Goal: Task Accomplishment & Management: Manage account settings

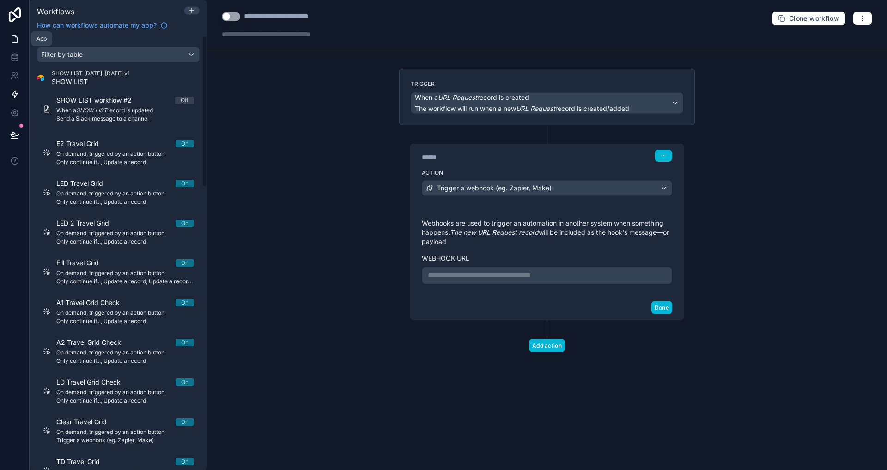
click at [13, 42] on icon at bounding box center [14, 38] width 9 height 9
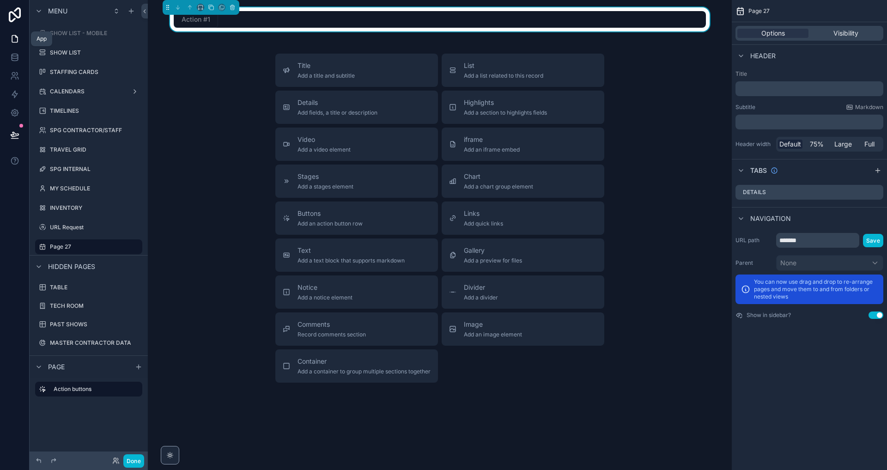
scroll to position [7, 0]
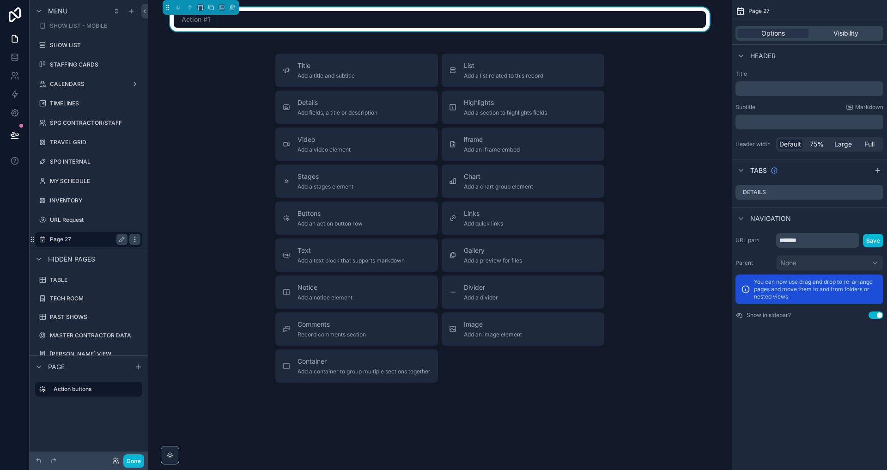
click at [136, 238] on icon "scrollable content" at bounding box center [134, 239] width 7 height 7
click at [185, 197] on div "Title Add a title and subtitle List Add a list related to this record Details A…" at bounding box center [439, 218] width 569 height 329
click at [52, 43] on label "SHOW LIST" at bounding box center [87, 45] width 74 height 7
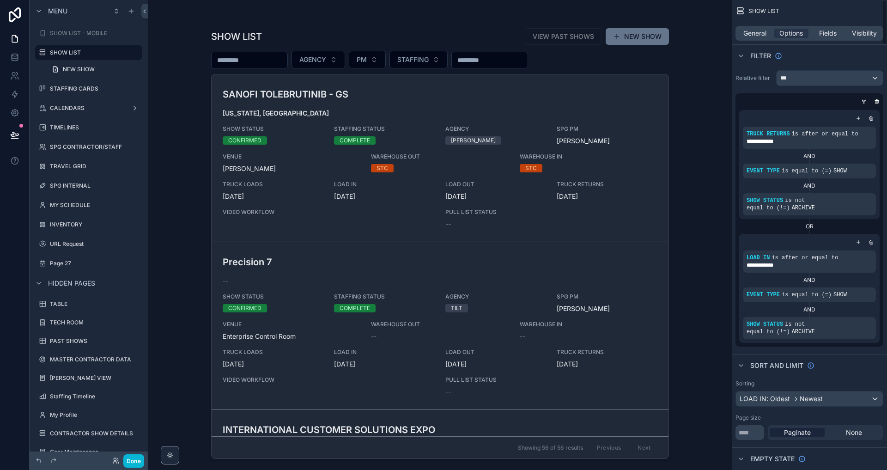
click at [715, 300] on div "SHOW LIST VIEW PAST SHOWS NEW SHOW AGENCY PM STAFFING SANOFI TOLEBRUTINIB - GS …" at bounding box center [440, 235] width 584 height 470
click at [586, 261] on div "scrollable content" at bounding box center [440, 229] width 473 height 459
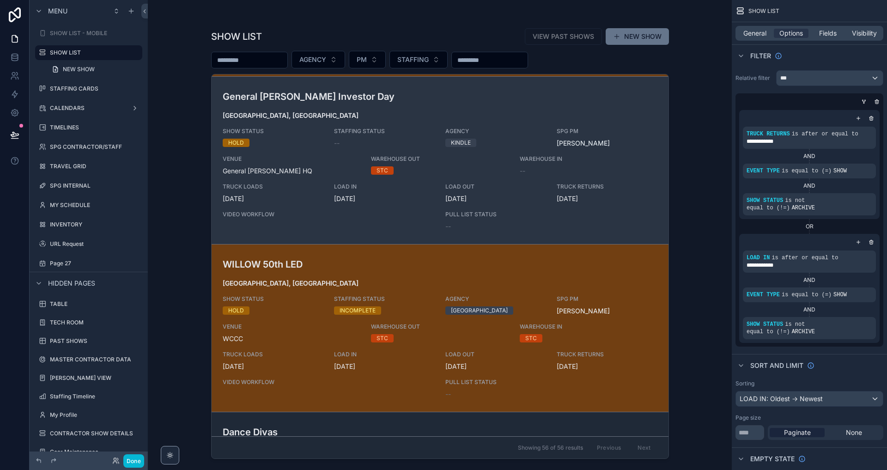
scroll to position [837, 0]
click at [513, 195] on span "[DATE]" at bounding box center [495, 197] width 100 height 9
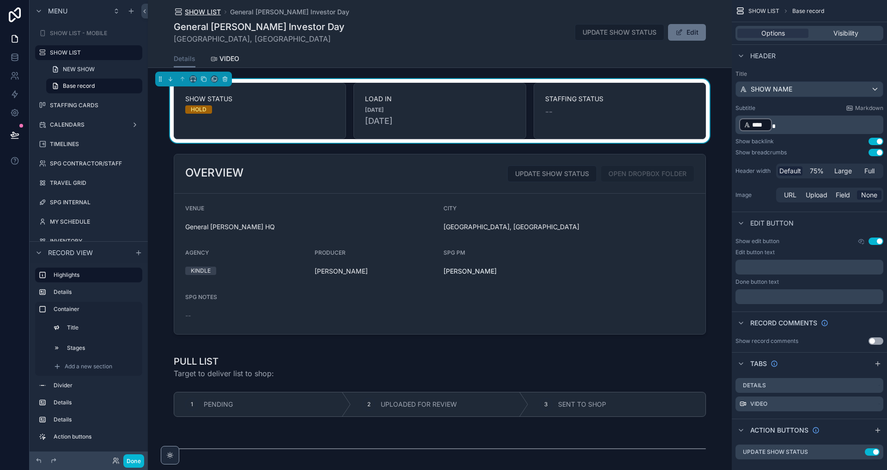
click at [208, 10] on span "SHOW LIST" at bounding box center [203, 11] width 36 height 9
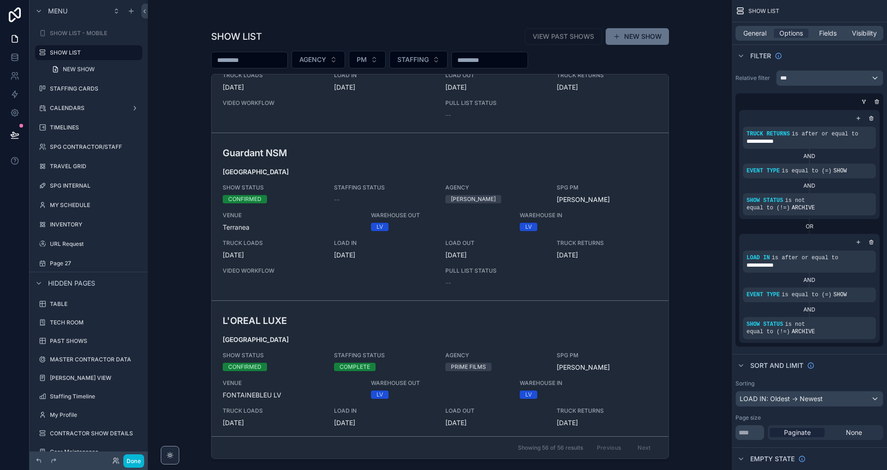
scroll to position [3545, 0]
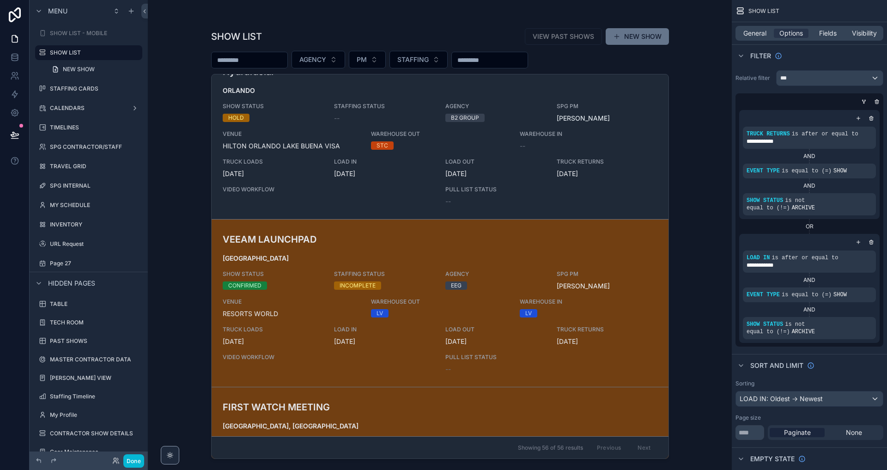
click at [256, 64] on input "scrollable content" at bounding box center [250, 60] width 76 height 13
type input "******"
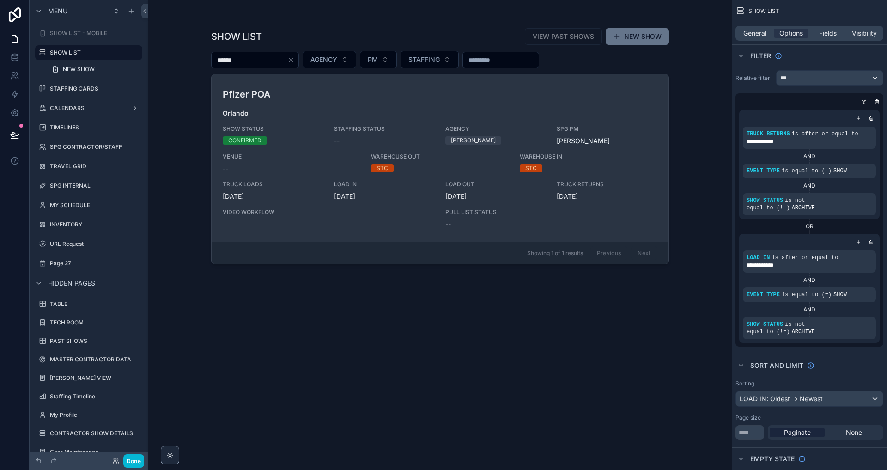
click at [386, 132] on span "STAFFING STATUS" at bounding box center [384, 128] width 100 height 7
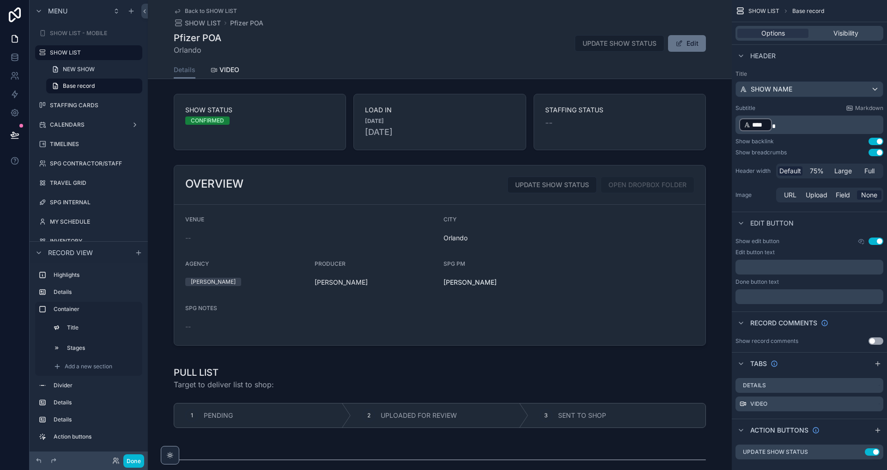
click at [195, 12] on span "Back to SHOW LIST" at bounding box center [211, 10] width 52 height 7
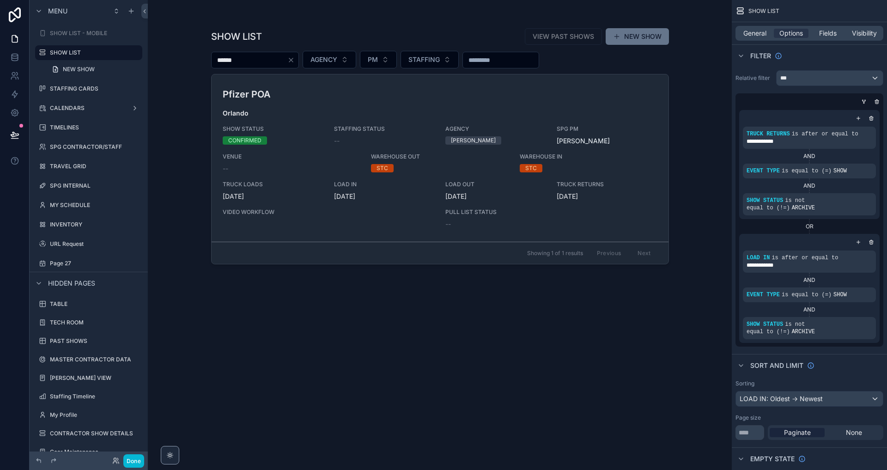
click at [295, 60] on icon "Clear" at bounding box center [290, 59] width 7 height 7
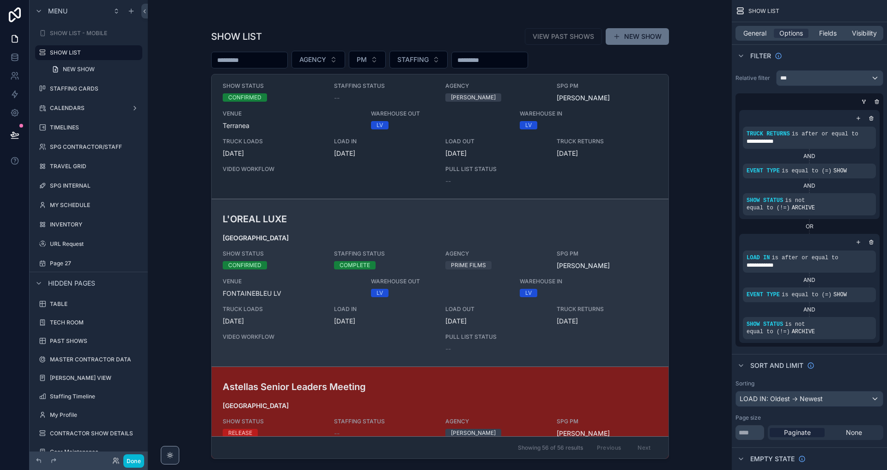
scroll to position [4523, 0]
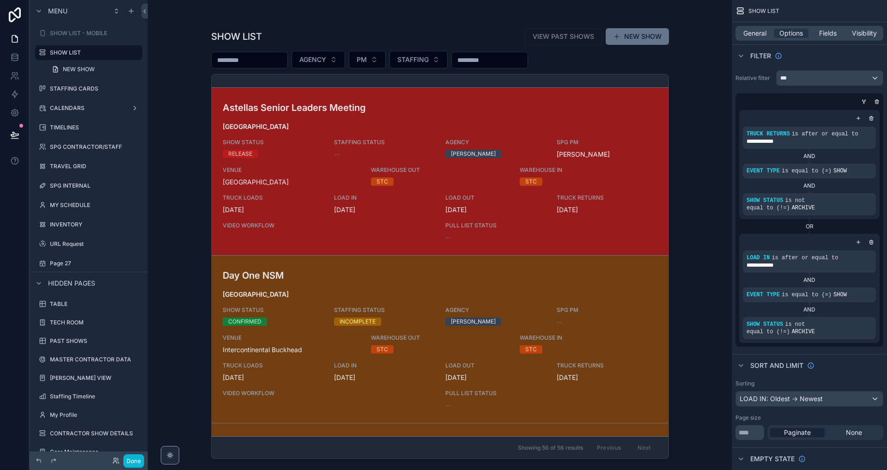
click at [306, 209] on span "[DATE]" at bounding box center [273, 209] width 100 height 9
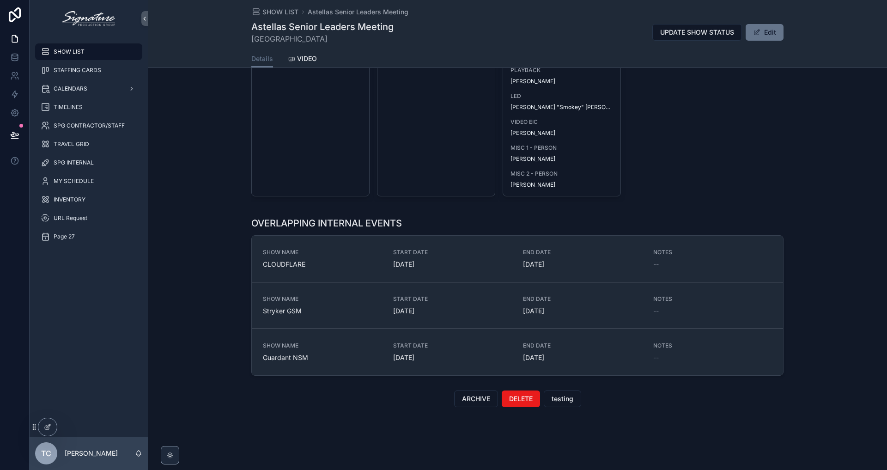
scroll to position [1417, 0]
click at [523, 401] on span "DELETE" at bounding box center [521, 398] width 24 height 9
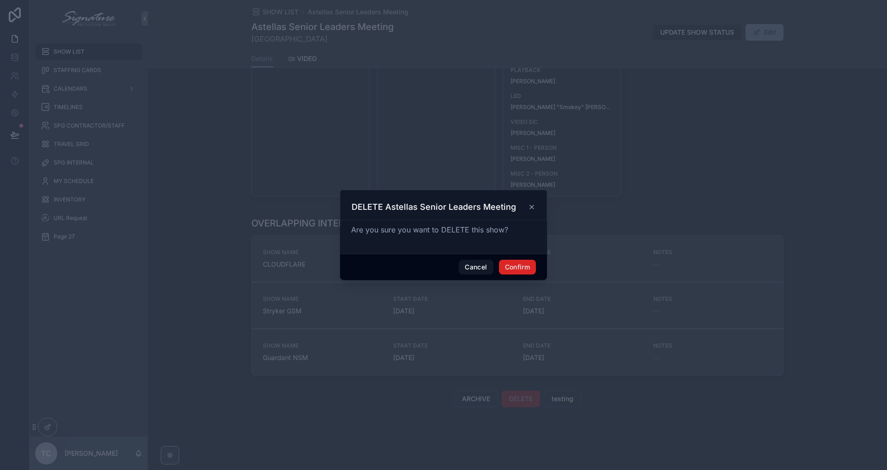
click at [521, 263] on button "Confirm" at bounding box center [517, 267] width 37 height 15
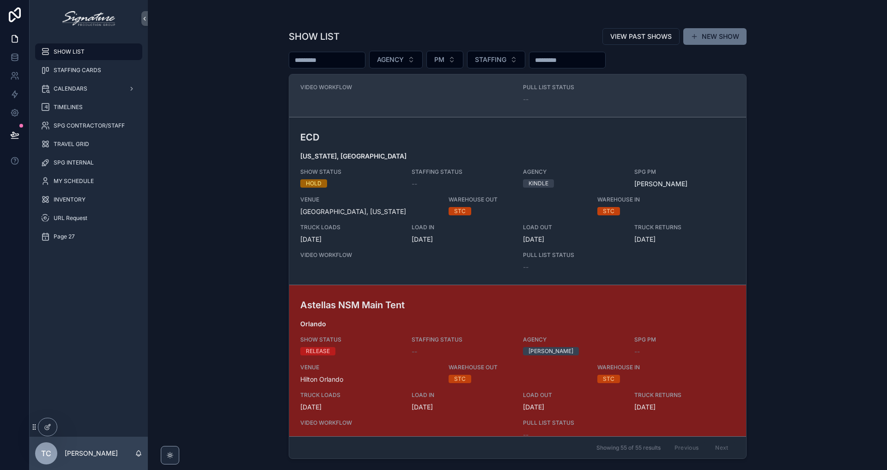
scroll to position [7467, 0]
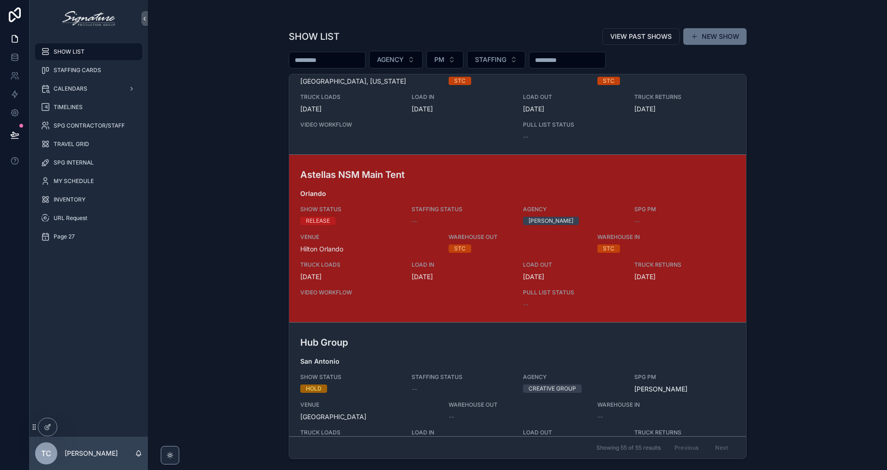
click at [392, 202] on div "Astellas NSM Main Tent Orlando SHOW STATUS RELEASE STAFFING STATUS -- AGENCY [P…" at bounding box center [517, 238] width 435 height 141
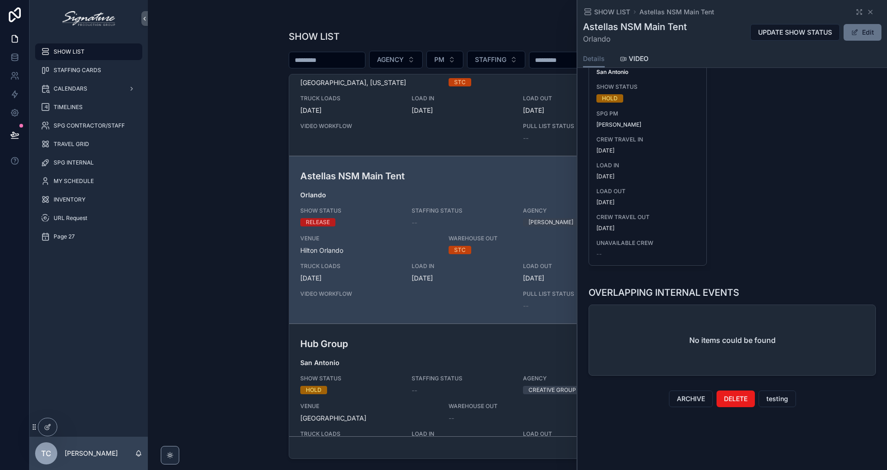
scroll to position [1141, 0]
click at [741, 401] on span "DELETE" at bounding box center [736, 398] width 24 height 9
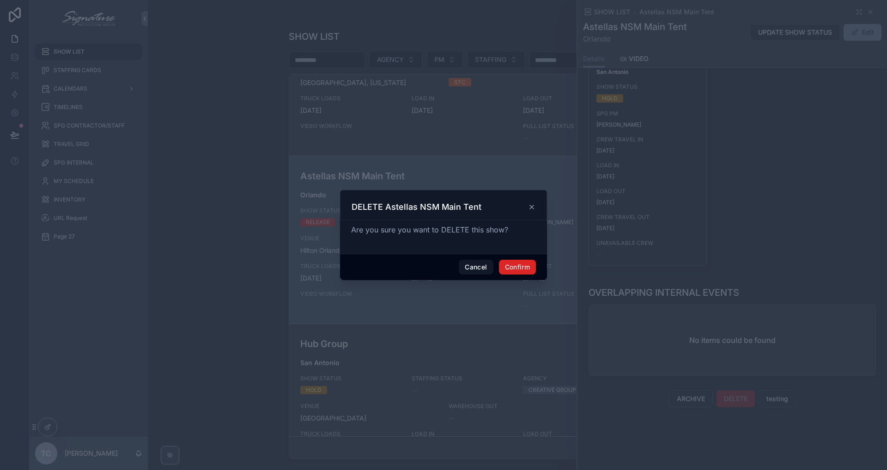
click at [512, 266] on button "Confirm" at bounding box center [517, 267] width 37 height 15
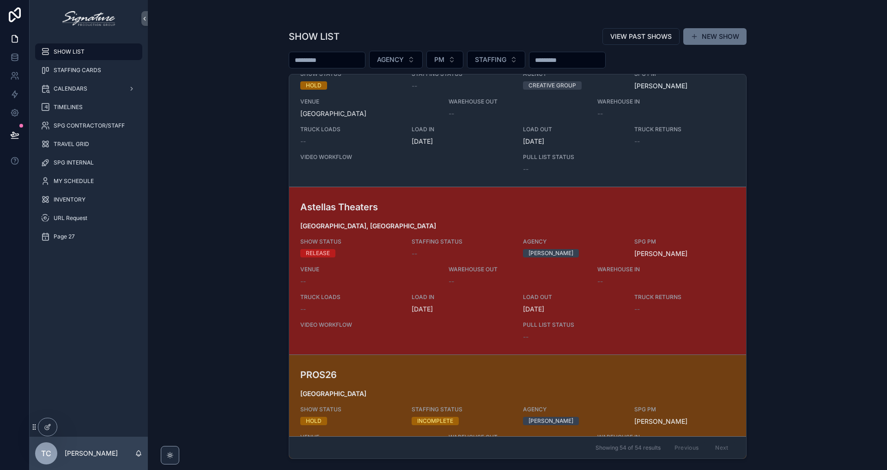
scroll to position [7604, 0]
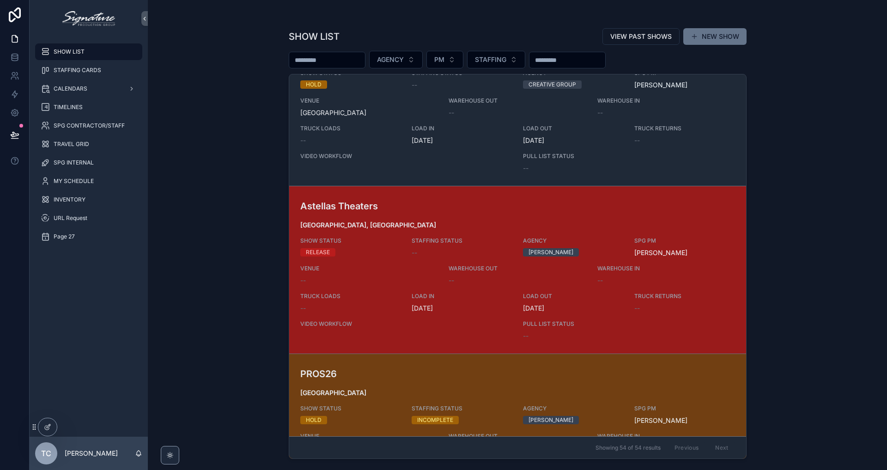
click at [393, 295] on span "TRUCK LOADS" at bounding box center [350, 295] width 100 height 7
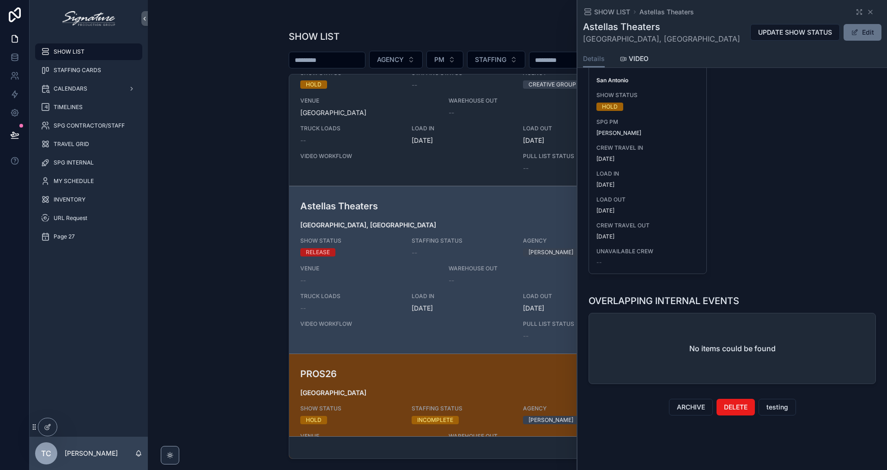
scroll to position [1142, 0]
click at [728, 406] on button "DELETE" at bounding box center [736, 408] width 38 height 17
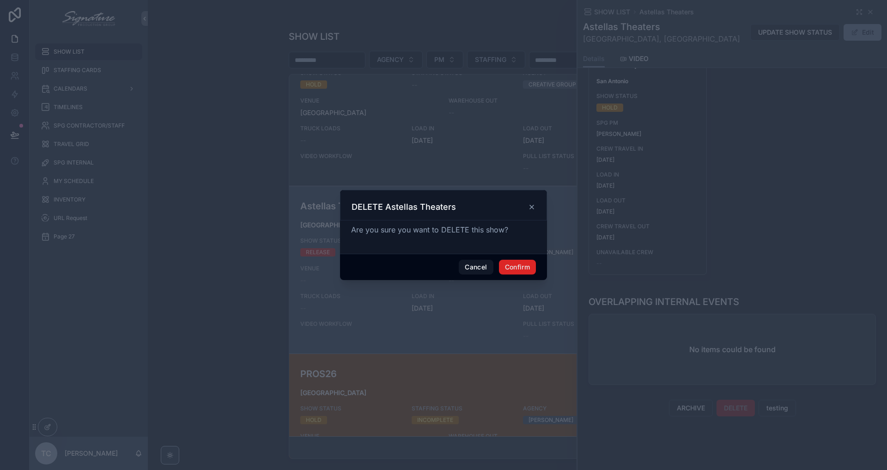
click at [509, 265] on button "Confirm" at bounding box center [517, 267] width 37 height 15
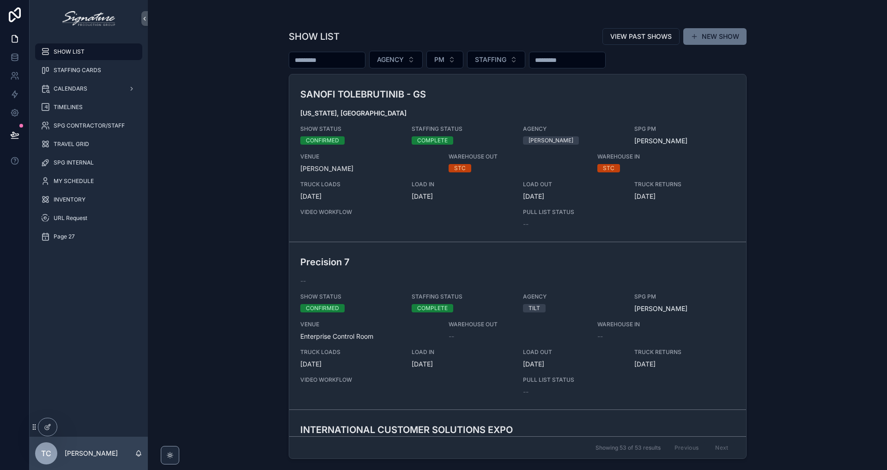
click at [421, 37] on div "SHOW LIST VIEW PAST SHOWS NEW SHOW" at bounding box center [518, 37] width 458 height 18
drag, startPoint x: 374, startPoint y: 37, endPoint x: 219, endPoint y: 35, distance: 154.3
click at [219, 35] on div "SHOW LIST VIEW PAST SHOWS NEW SHOW AGENCY PM STAFFING SANOFI TOLEBRUTINIB - GS …" at bounding box center [517, 235] width 739 height 470
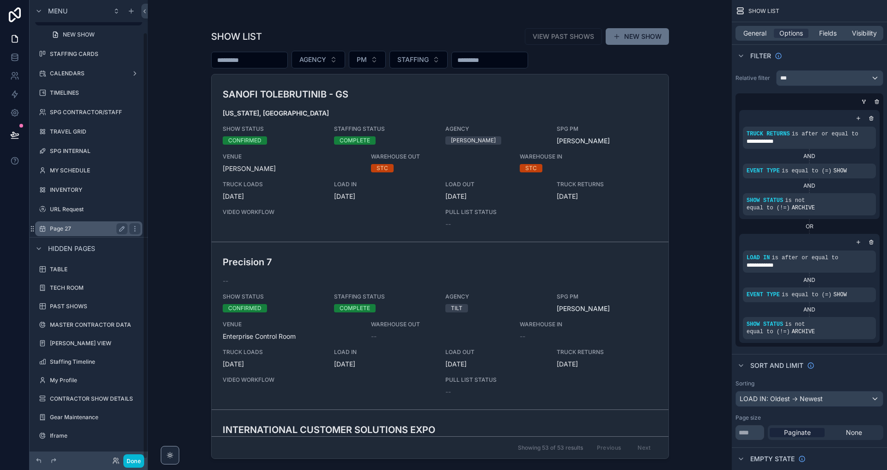
scroll to position [35, 0]
drag, startPoint x: 33, startPoint y: 227, endPoint x: 49, endPoint y: 407, distance: 180.9
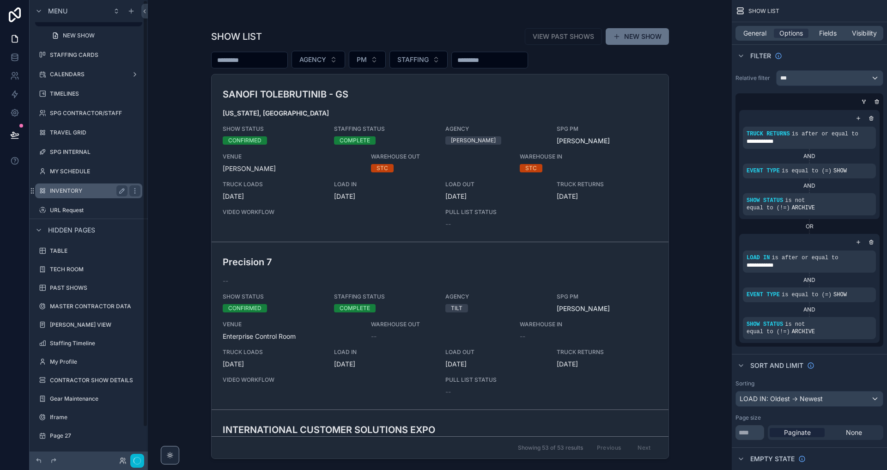
scroll to position [0, 0]
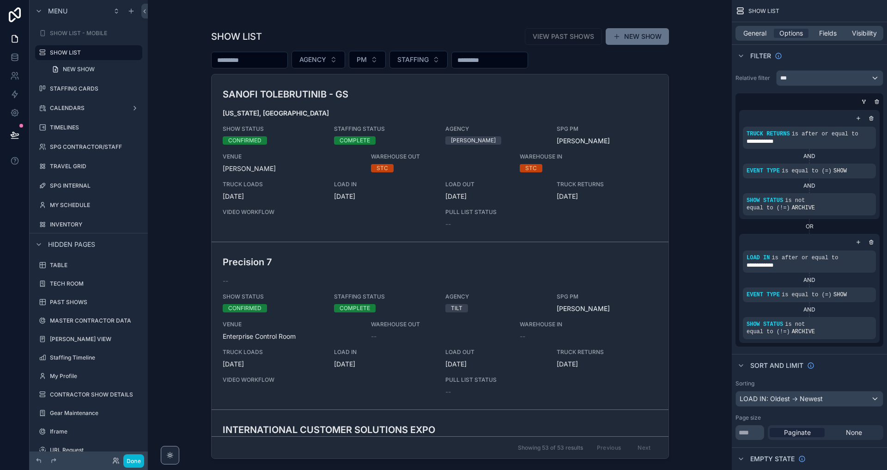
click at [671, 206] on div "scrollable content" at bounding box center [440, 229] width 473 height 459
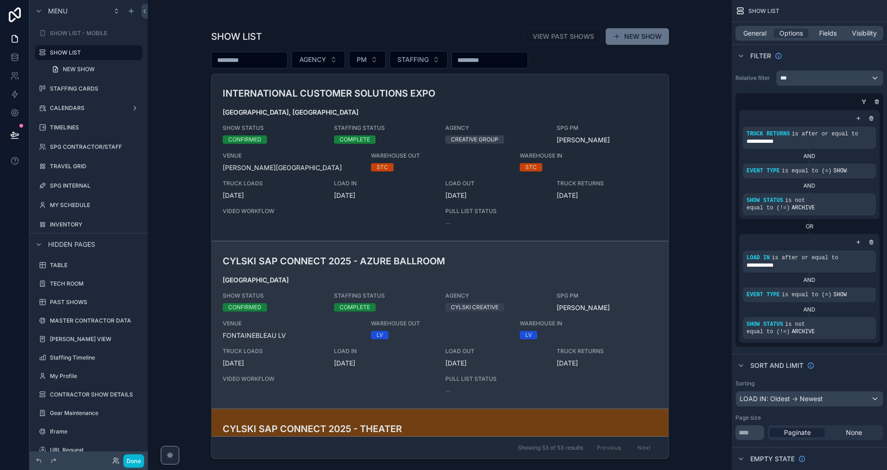
scroll to position [348, 0]
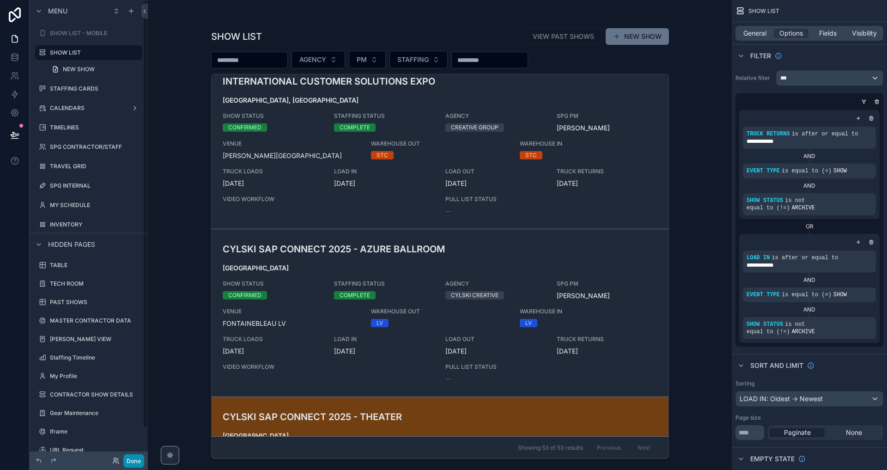
click at [140, 457] on button "Done" at bounding box center [133, 460] width 21 height 13
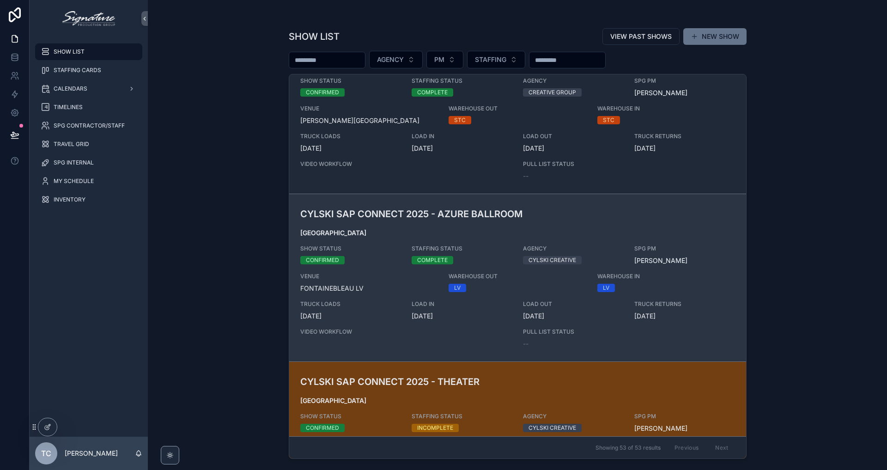
scroll to position [410, 0]
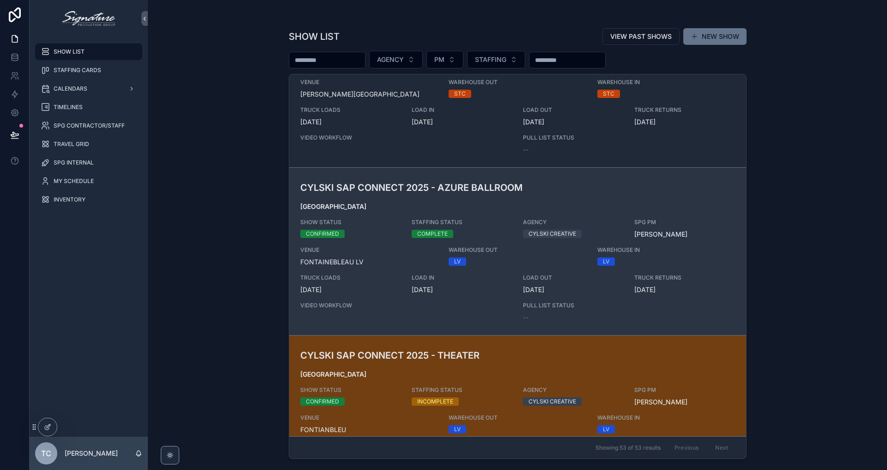
click at [380, 255] on div "VENUE [GEOGRAPHIC_DATA] LV" at bounding box center [369, 256] width 138 height 20
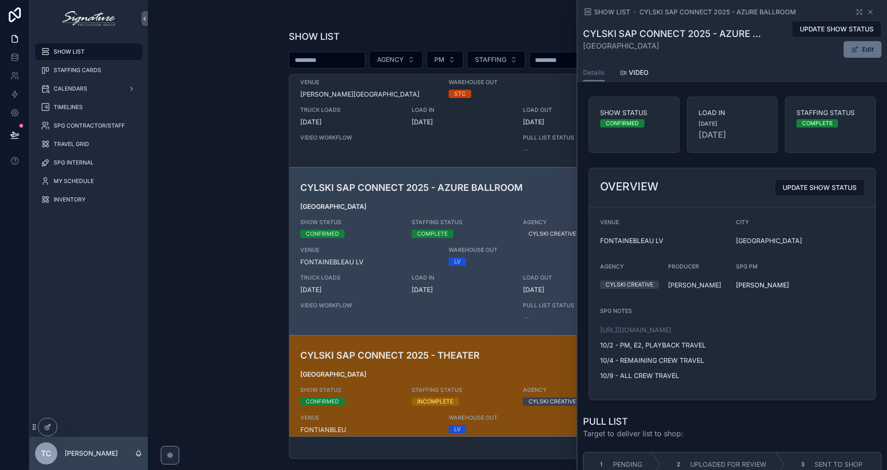
click at [414, 397] on span "INCOMPLETE" at bounding box center [435, 401] width 47 height 8
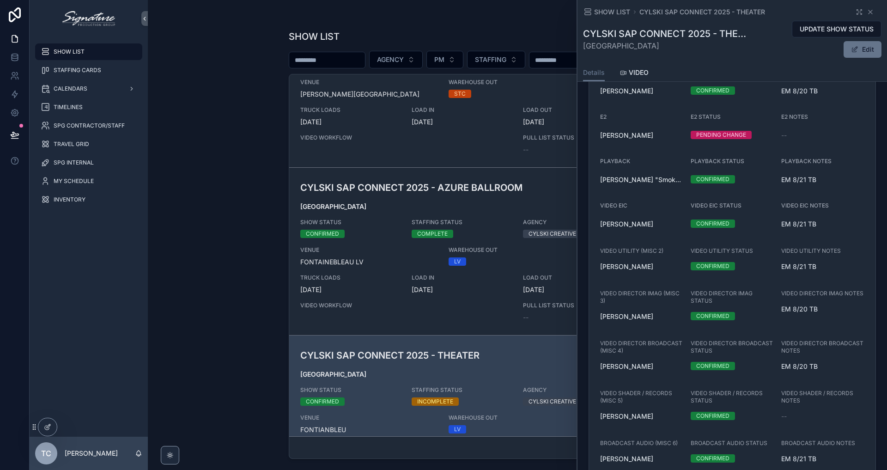
scroll to position [1108, 0]
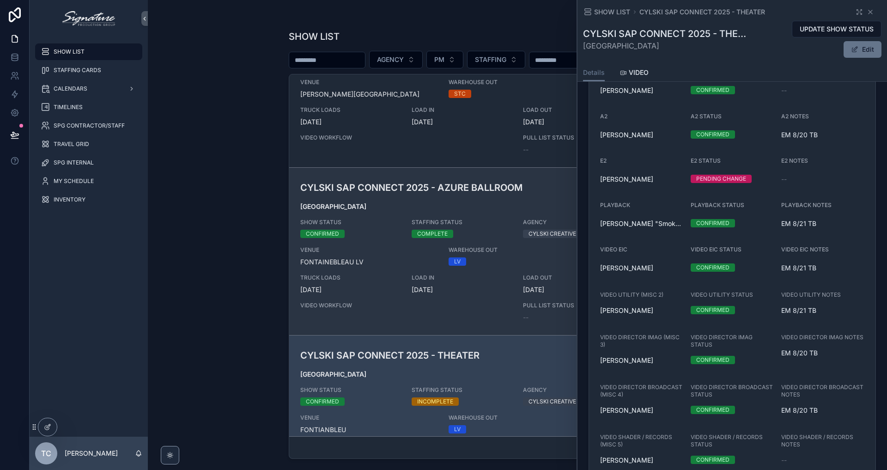
click at [376, 236] on div "CONFIRMED" at bounding box center [350, 234] width 100 height 8
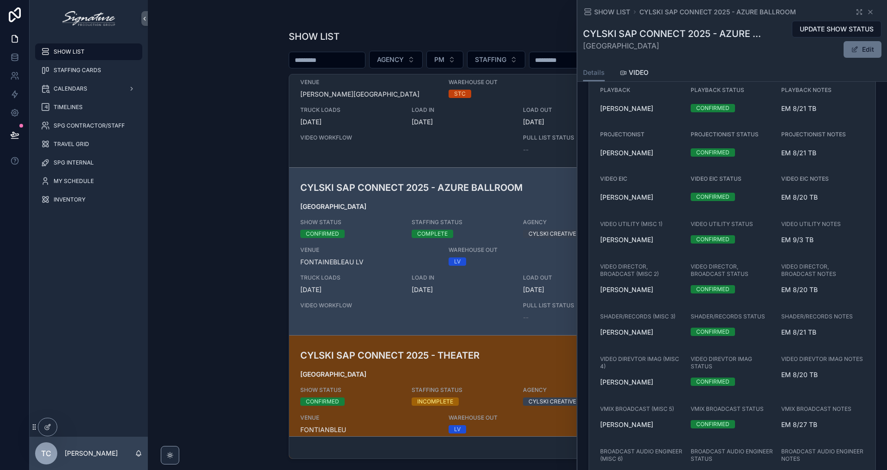
scroll to position [1295, 0]
